Goal: Check status: Check status

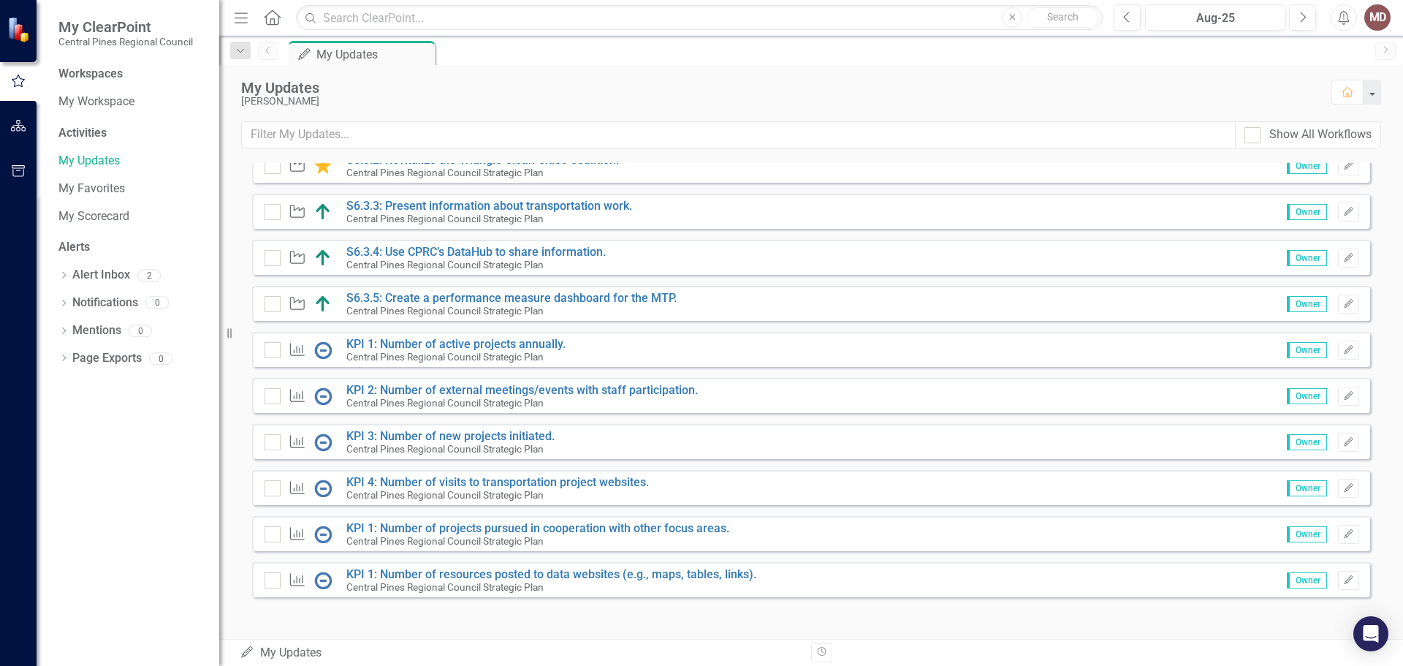
scroll to position [733, 0]
click at [519, 338] on link "KPI 1: Number of active projects annually." at bounding box center [455, 342] width 219 height 14
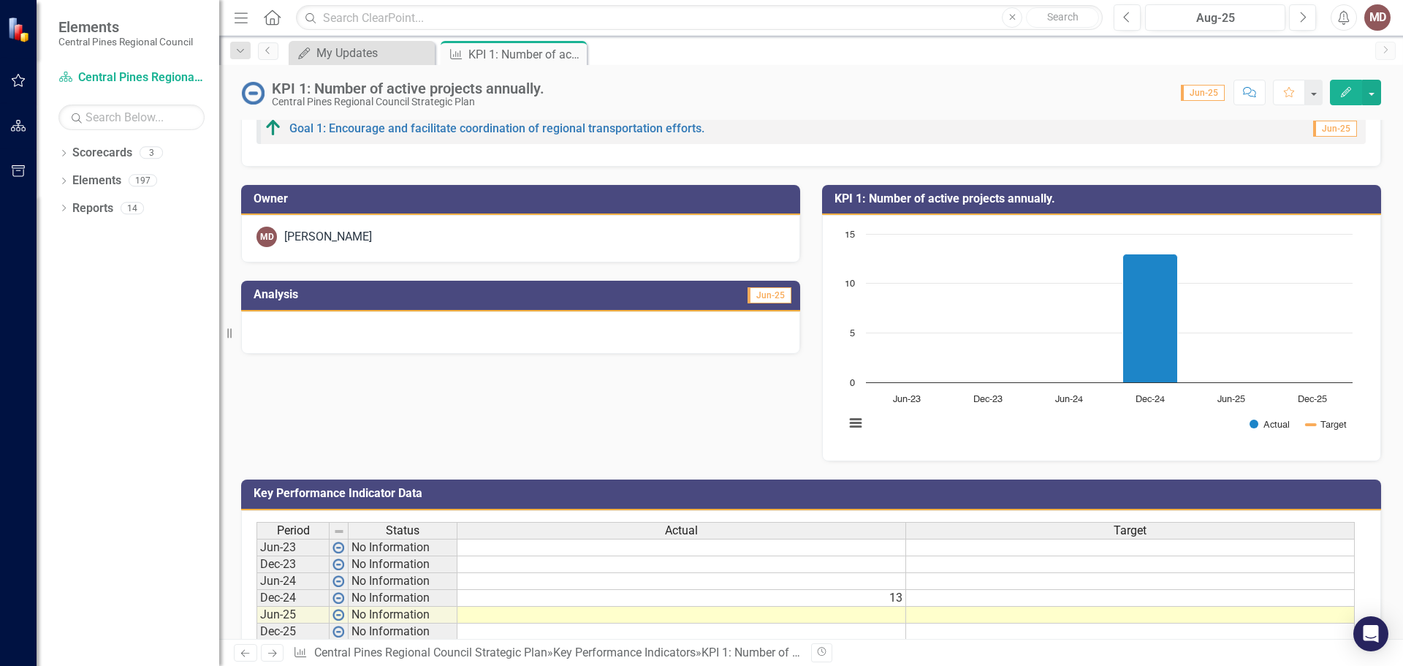
scroll to position [73, 0]
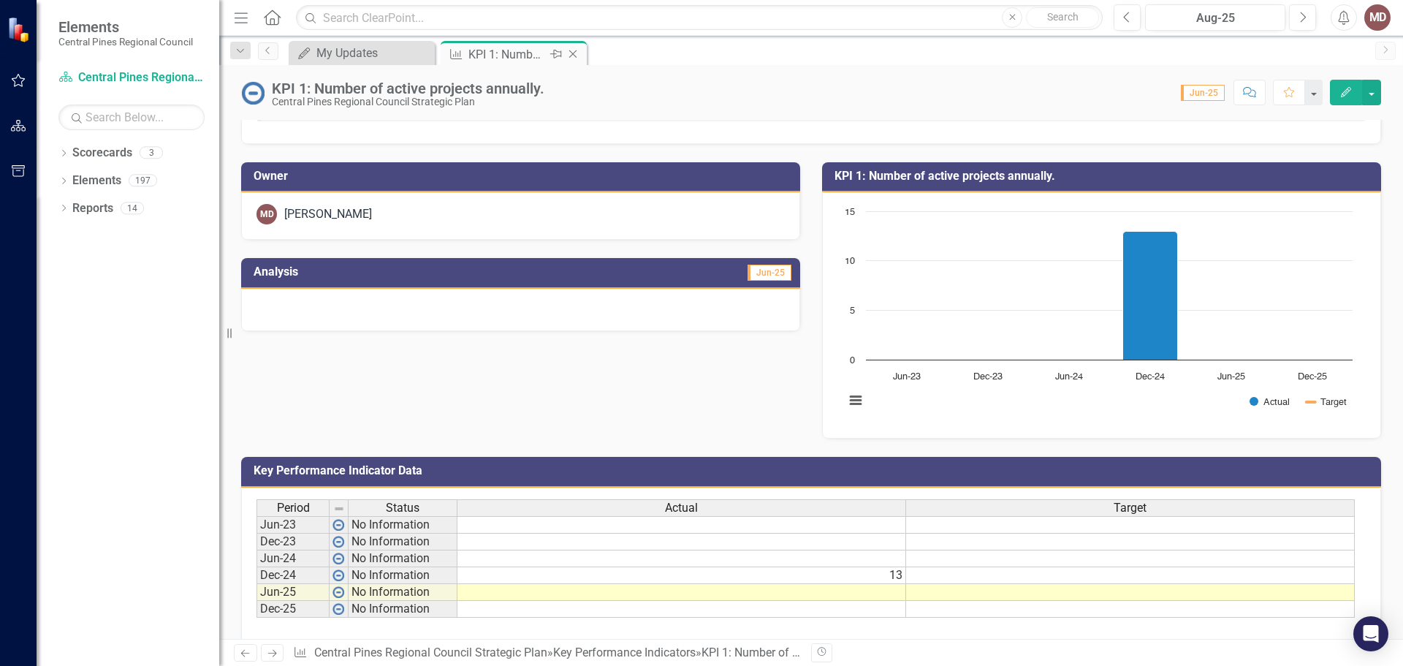
click at [575, 50] on icon "Close" at bounding box center [573, 54] width 15 height 12
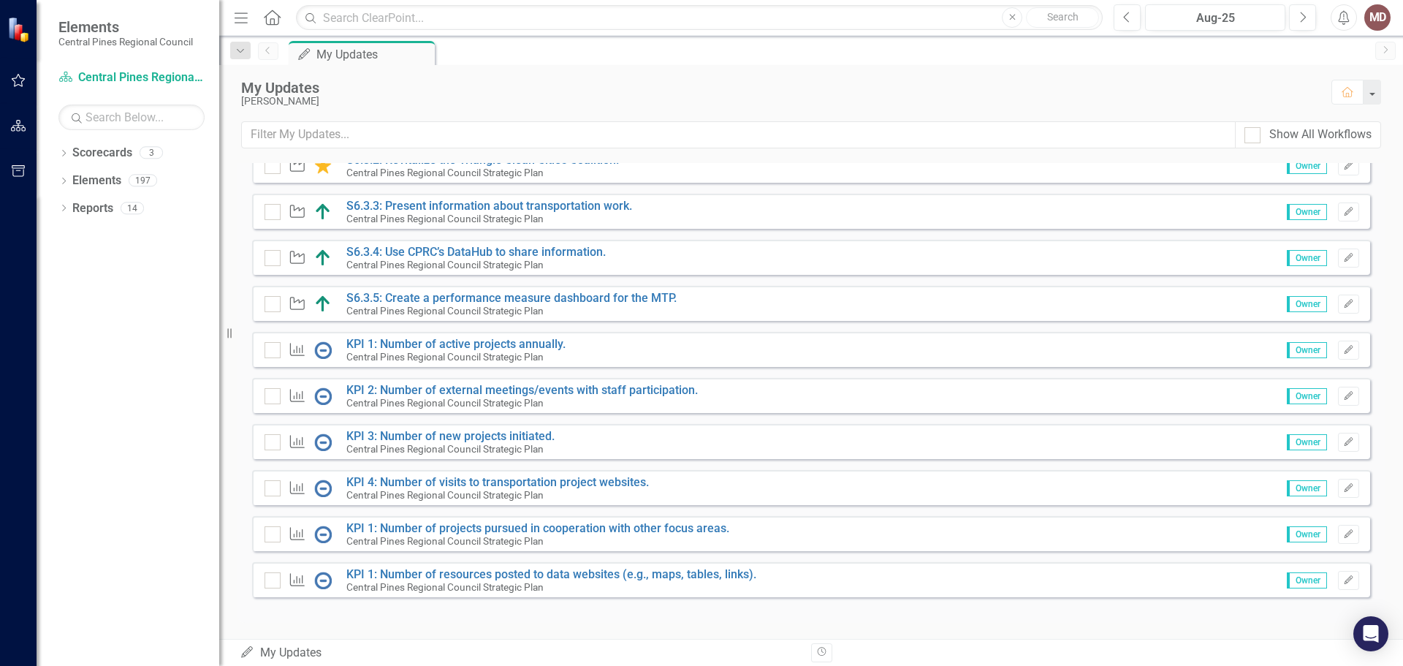
scroll to position [733, 0]
click at [564, 384] on link "KPI 2: Number of external meetings/events with staff participation." at bounding box center [521, 388] width 351 height 14
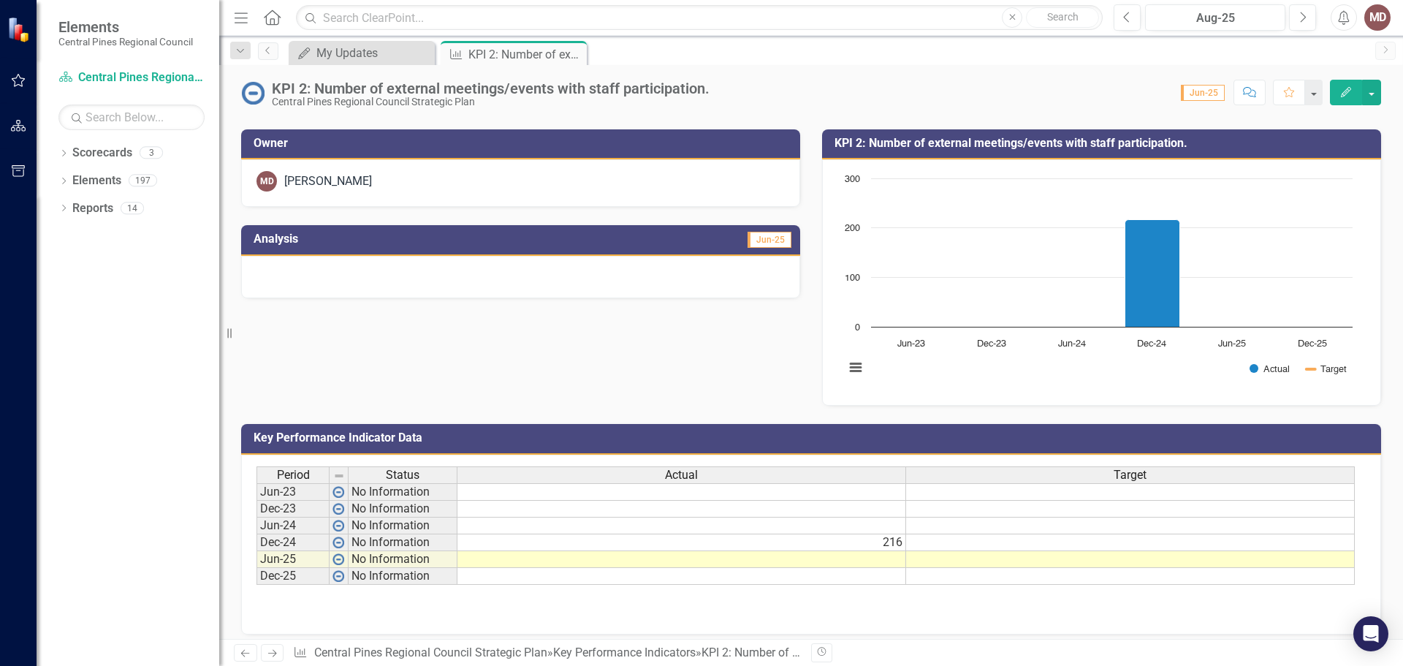
scroll to position [116, 0]
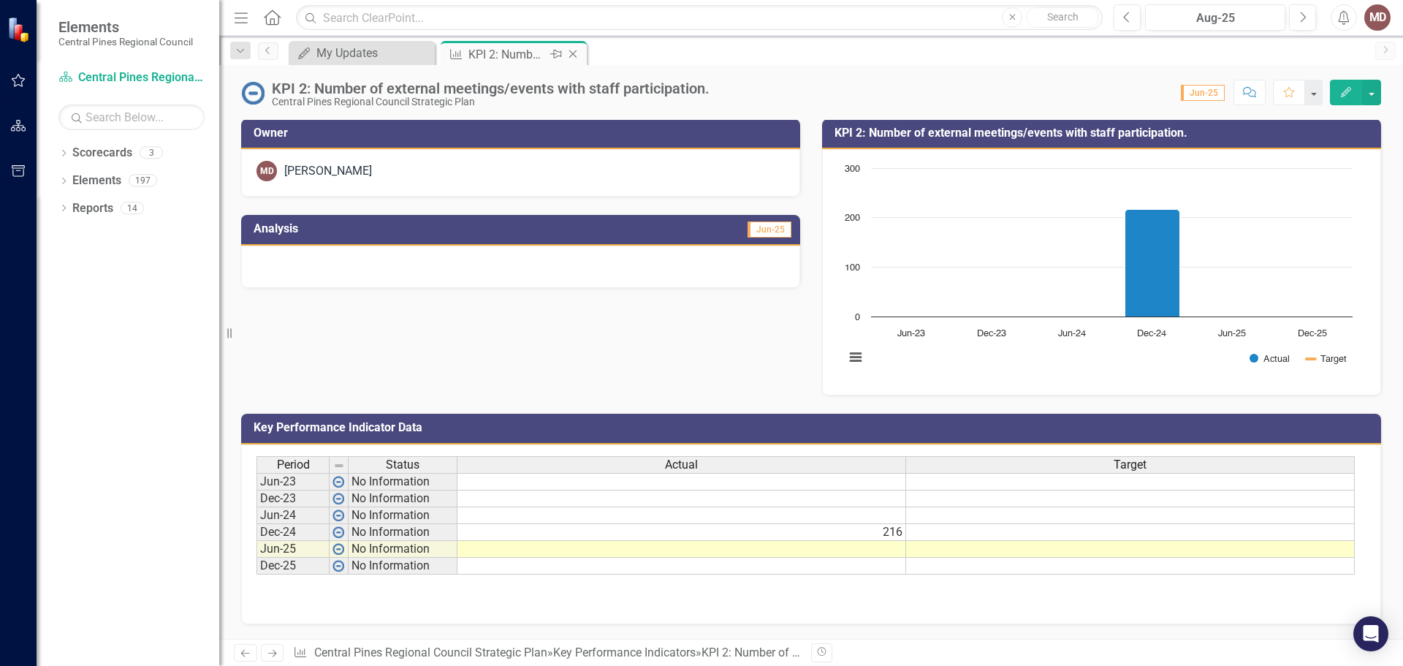
click at [576, 54] on icon "Close" at bounding box center [573, 54] width 15 height 12
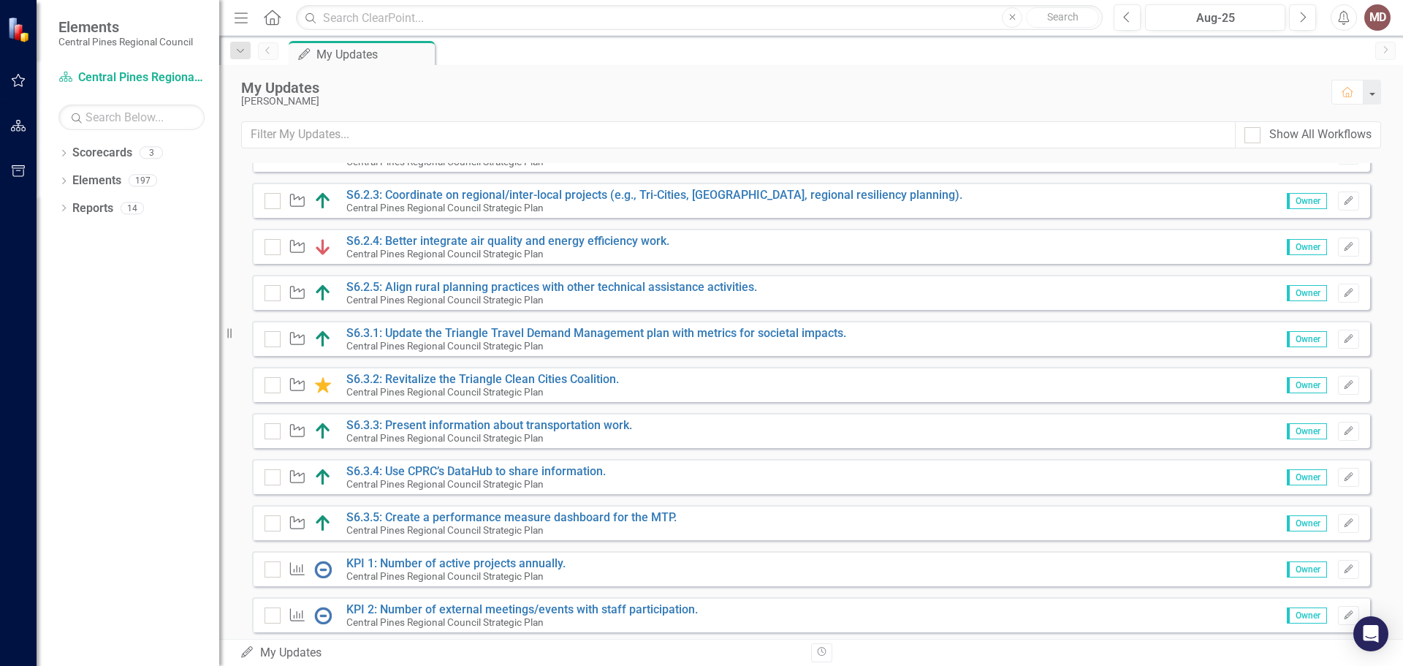
scroll to position [733, 0]
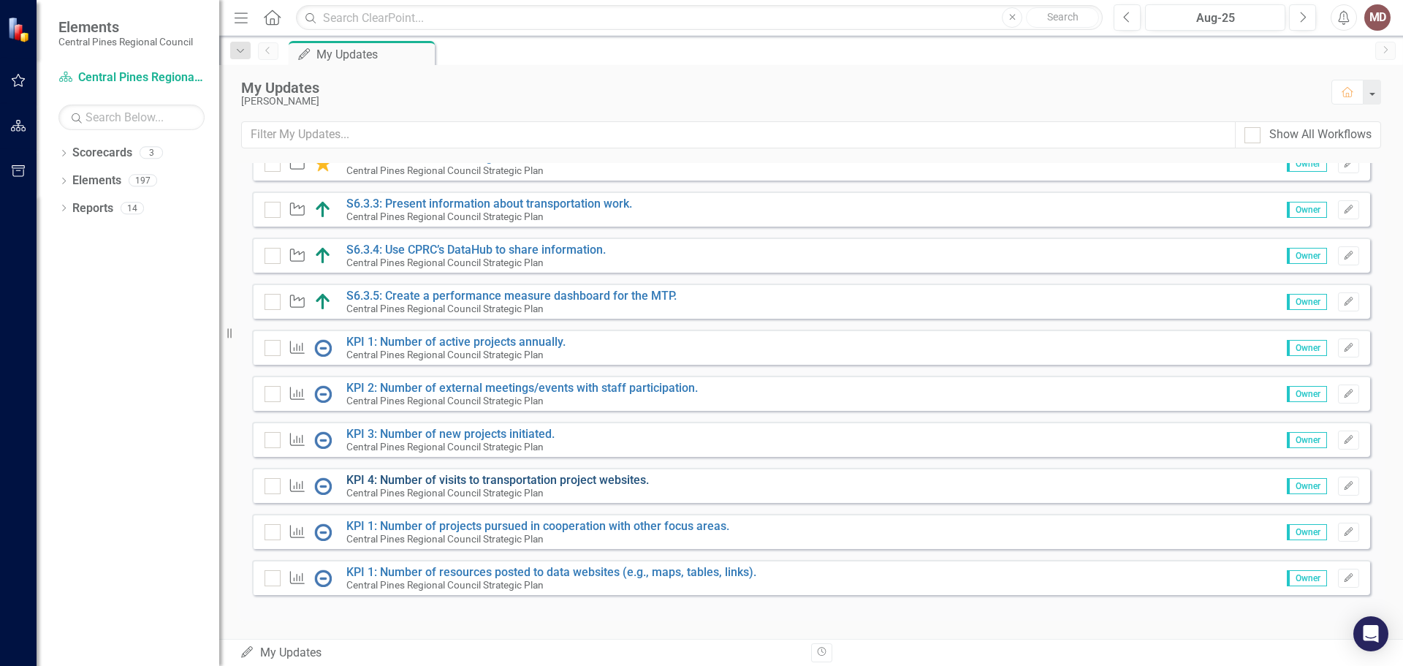
click at [494, 479] on link "KPI 4: Number of visits to transportation project websites." at bounding box center [497, 480] width 302 height 14
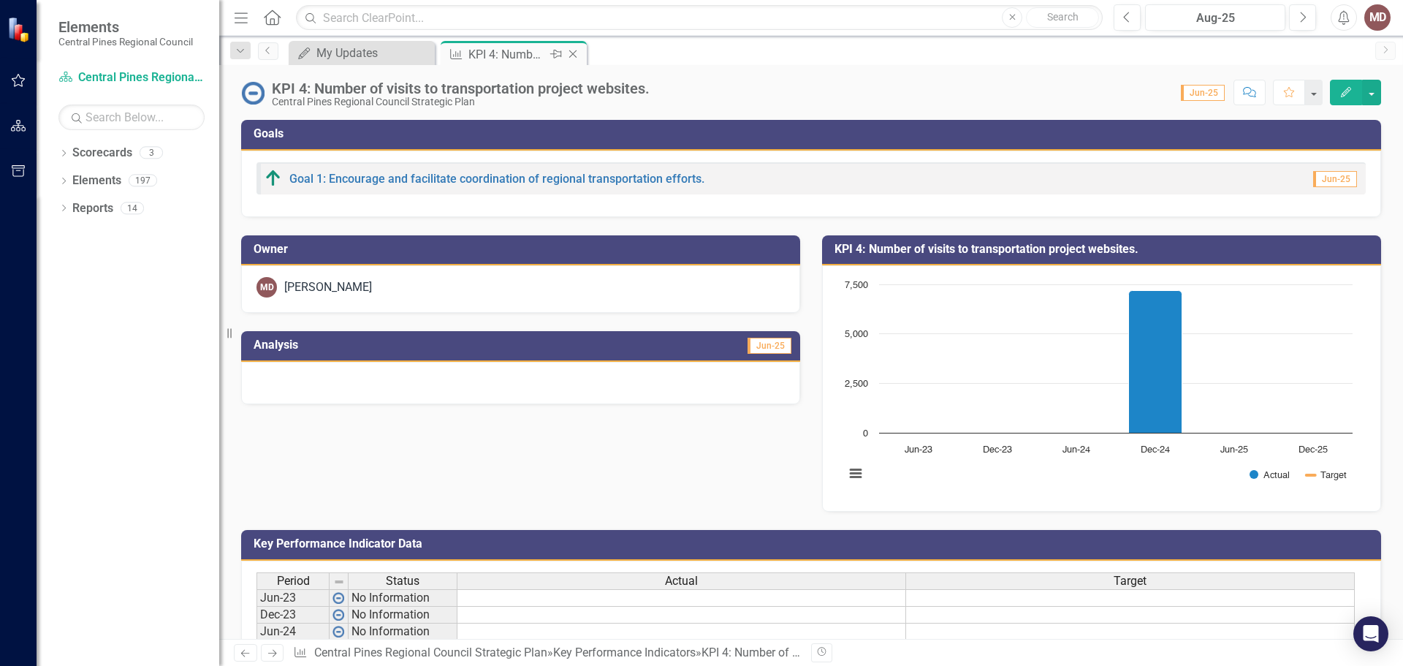
click at [576, 54] on icon "Close" at bounding box center [573, 54] width 15 height 12
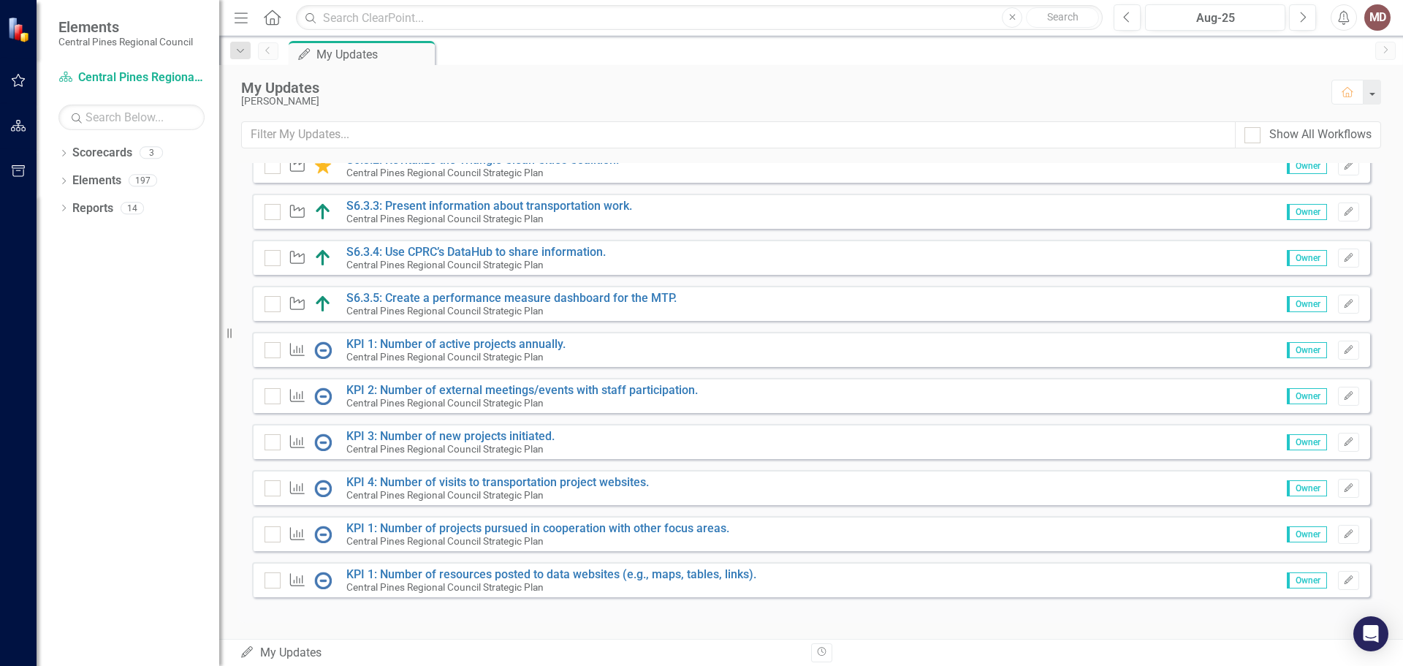
scroll to position [733, 0]
click at [590, 568] on link "KPI 1: Number of resources posted to data websites (e.g., maps, tables, links)." at bounding box center [551, 572] width 410 height 14
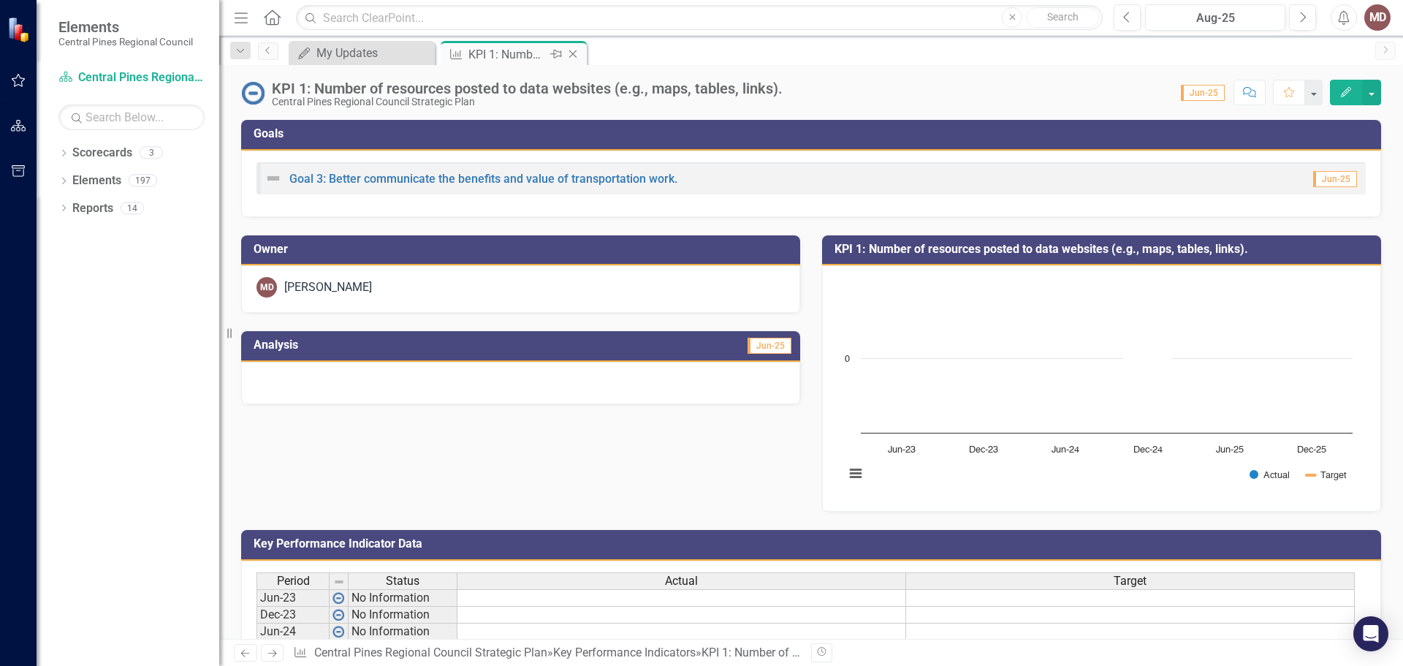
click at [574, 54] on icon "Close" at bounding box center [573, 54] width 15 height 12
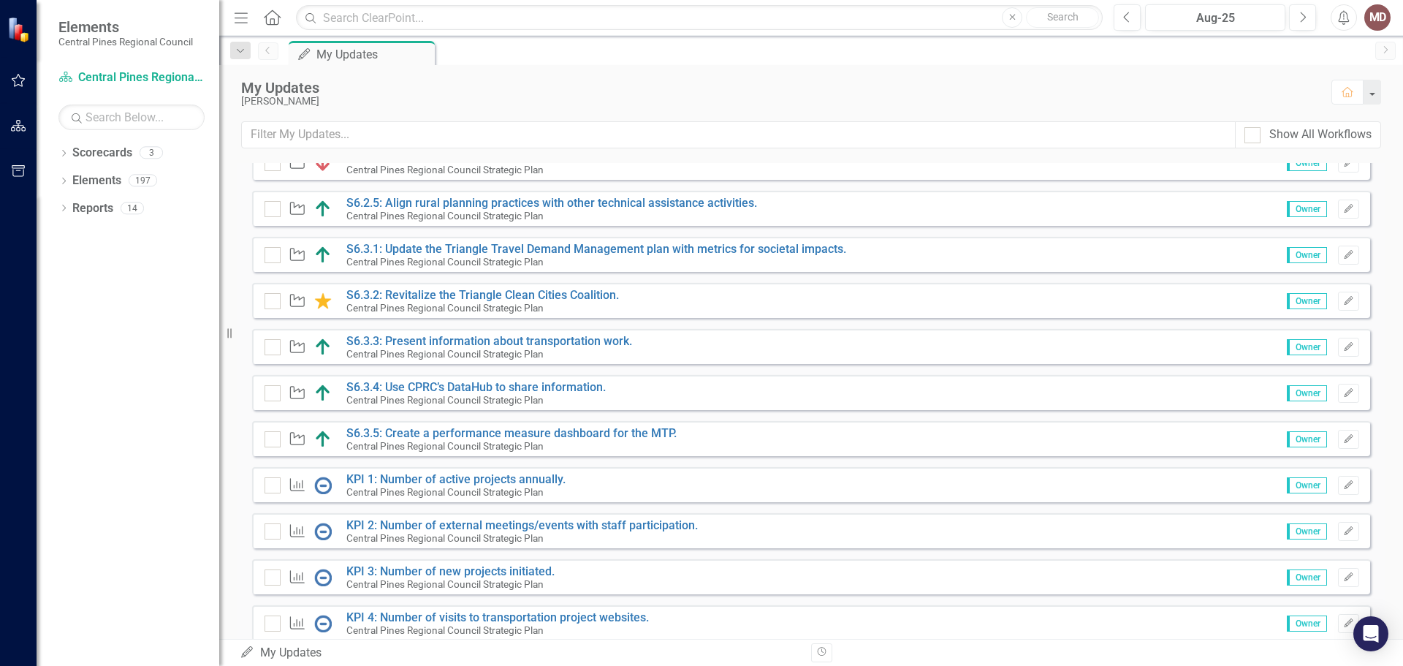
scroll to position [733, 0]
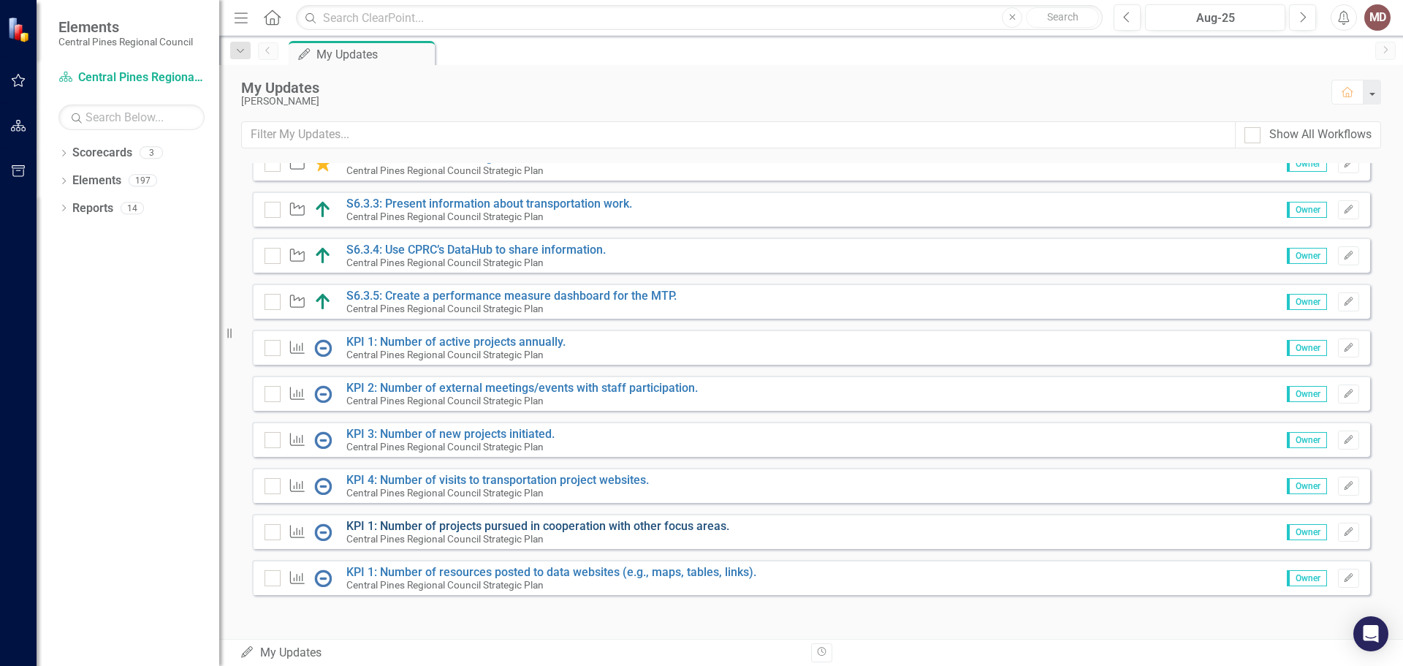
click at [606, 528] on link "KPI 1: Number of projects pursued in cooperation with other focus areas." at bounding box center [537, 526] width 383 height 14
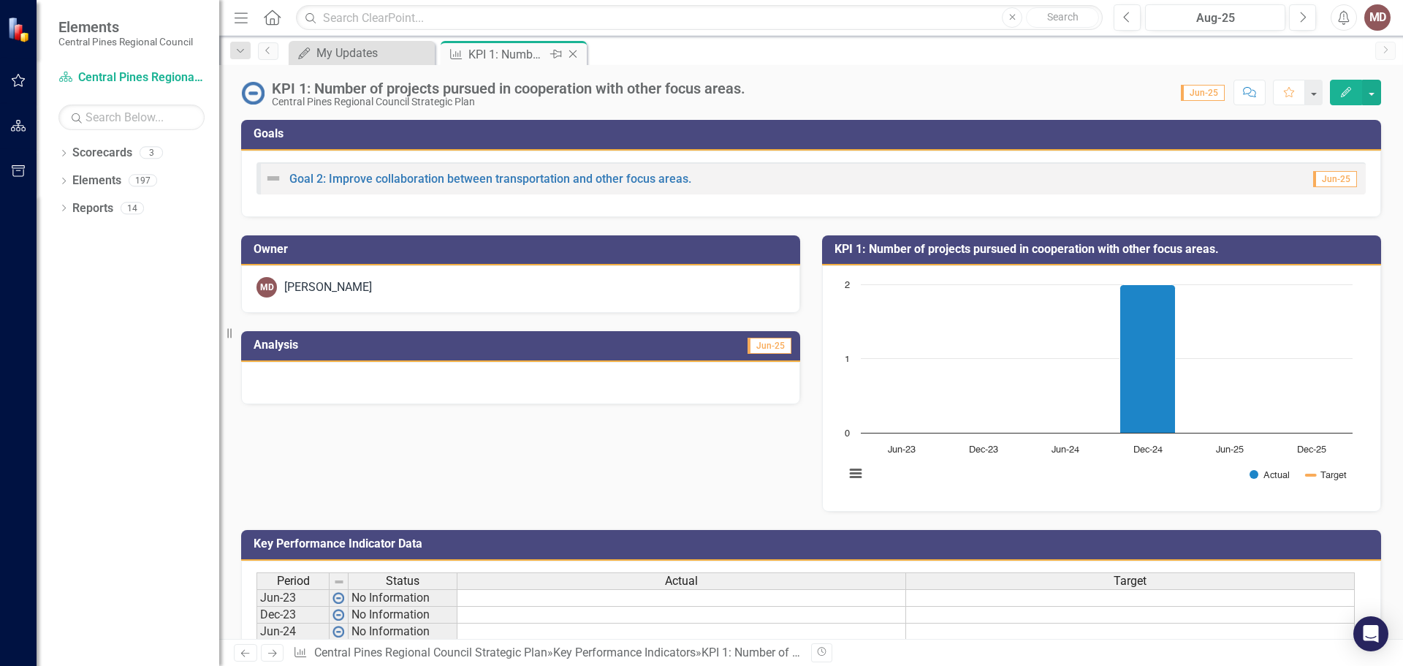
click at [575, 57] on icon "Close" at bounding box center [573, 54] width 15 height 12
